Goal: Find specific page/section: Find specific page/section

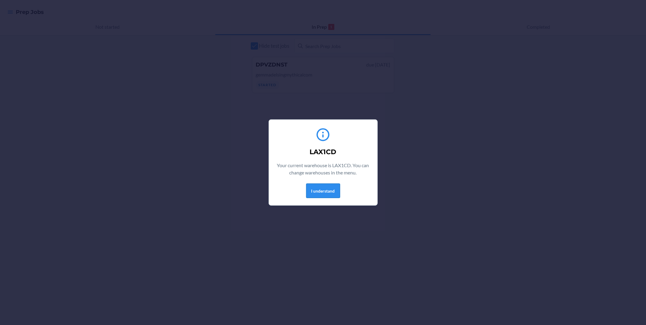
click at [328, 190] on button "I understand" at bounding box center [323, 191] width 34 height 15
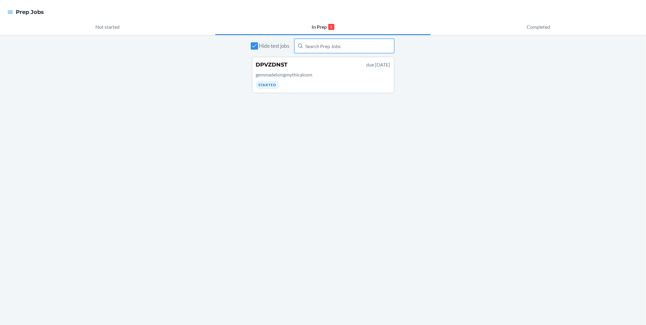
click at [313, 45] on input "text" at bounding box center [344, 46] width 100 height 15
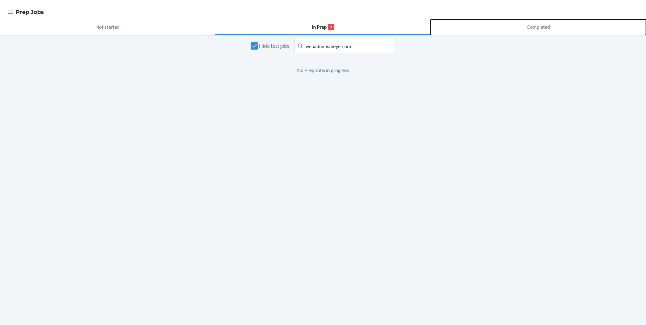
click at [525, 28] on button "Completed" at bounding box center [538, 27] width 215 height 16
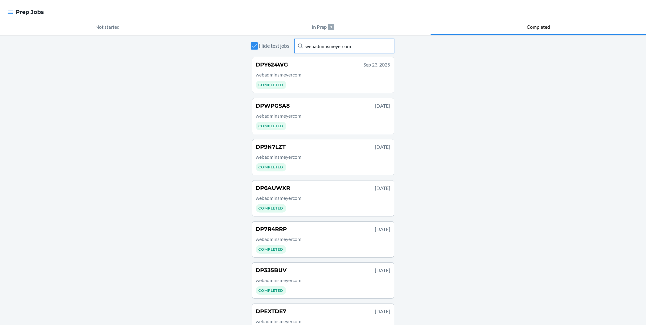
click at [366, 44] on input "webadminsmeyercom" at bounding box center [344, 46] width 100 height 15
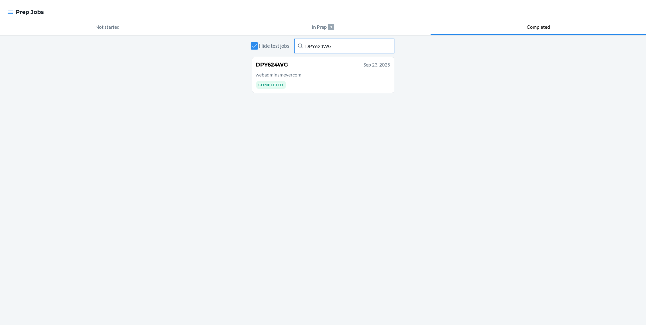
type input "DPY624WG"
click at [352, 67] on div "DPY624WG [DATE]" at bounding box center [323, 65] width 134 height 8
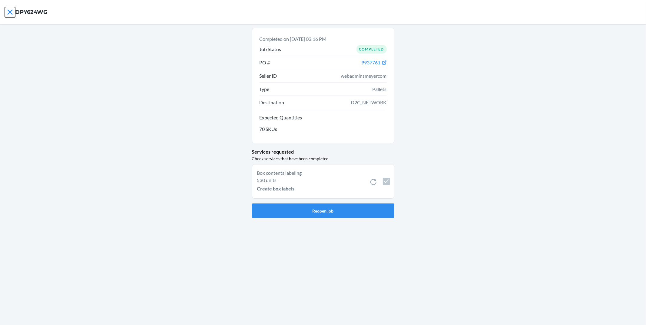
click at [5, 15] on icon at bounding box center [10, 12] width 10 height 10
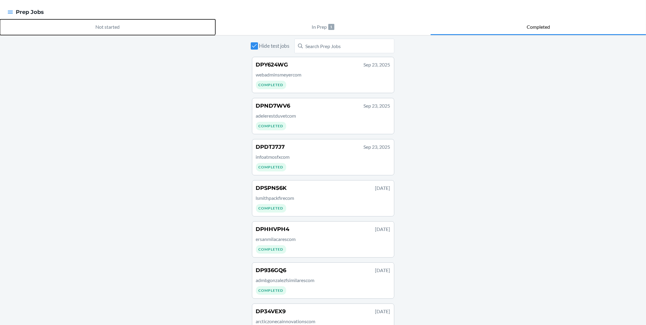
click at [102, 26] on p "Not started" at bounding box center [108, 26] width 24 height 7
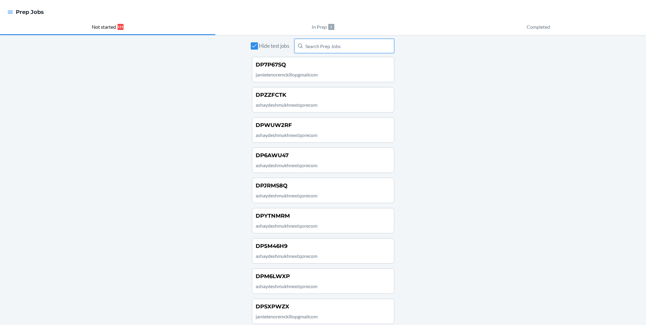
click at [347, 47] on input "text" at bounding box center [344, 46] width 100 height 15
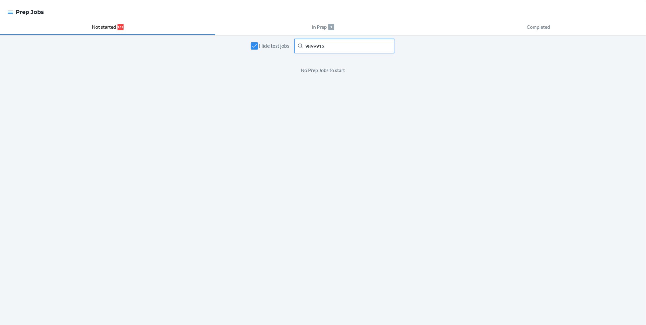
click at [330, 47] on input "9899913" at bounding box center [344, 46] width 100 height 15
drag, startPoint x: 329, startPoint y: 45, endPoint x: 291, endPoint y: 45, distance: 38.5
click at [291, 45] on div "Hide test jobs 9899913 DP4884W9" at bounding box center [323, 46] width 142 height 15
type input "DP4884W9"
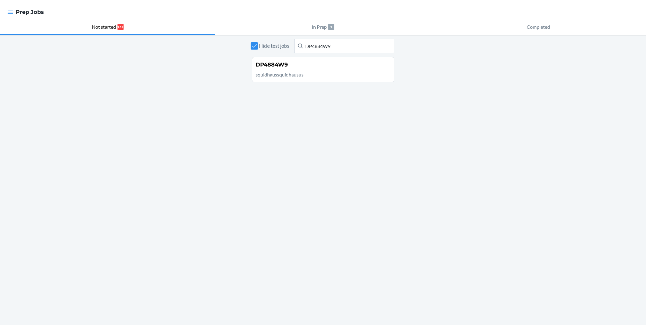
click at [6, 13] on div at bounding box center [10, 12] width 11 height 13
click at [14, 13] on div at bounding box center [10, 12] width 11 height 13
click at [10, 13] on icon "button" at bounding box center [10, 12] width 6 height 6
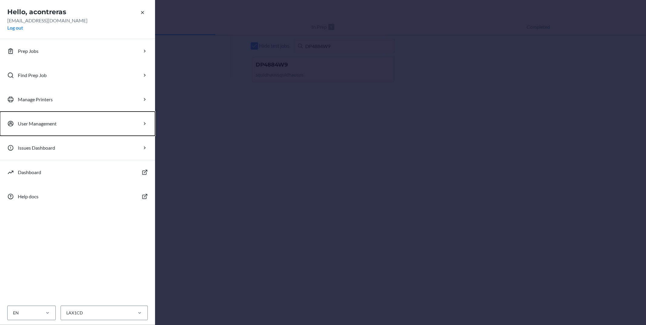
click at [78, 126] on button "User Management" at bounding box center [77, 124] width 155 height 24
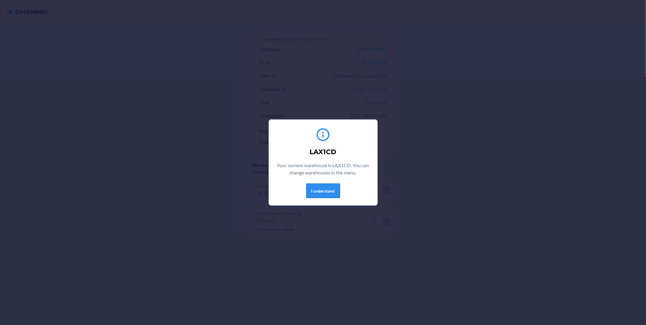
click at [331, 189] on button "I understand" at bounding box center [323, 191] width 34 height 15
